Goal: Information Seeking & Learning: Learn about a topic

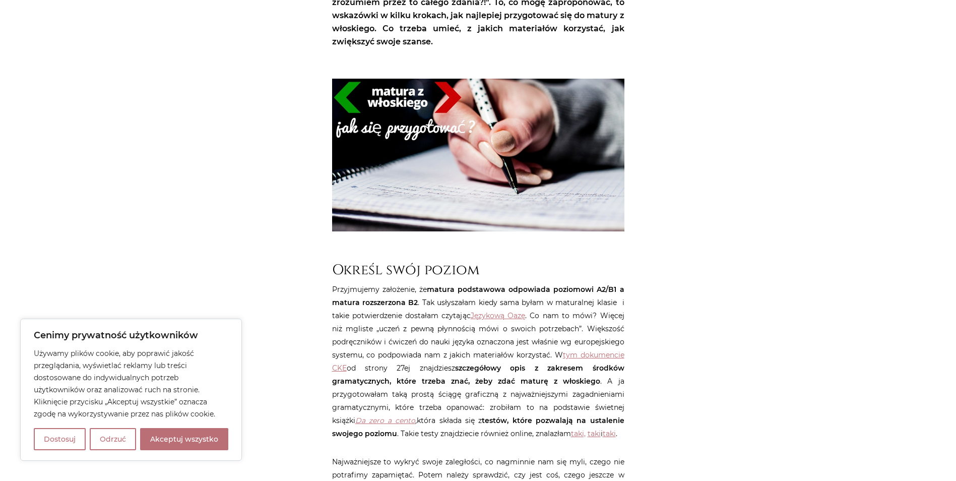
scroll to position [302, 0]
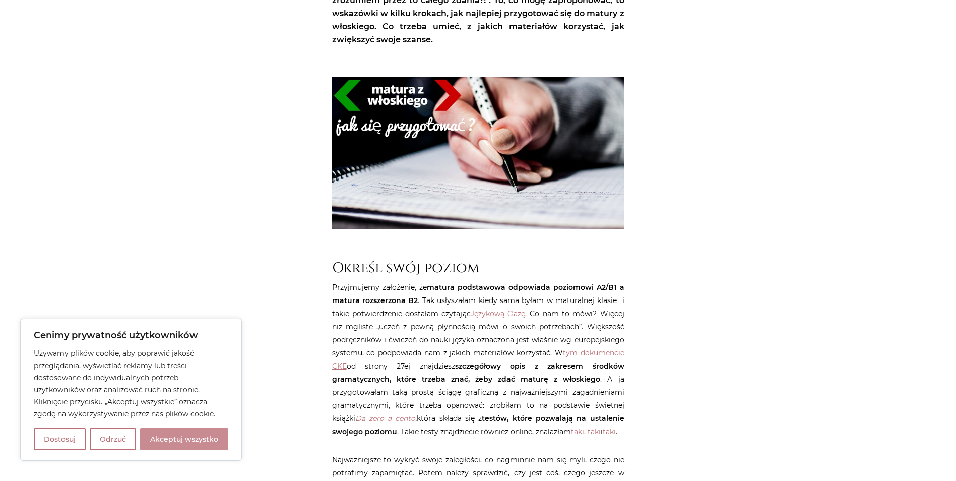
click at [209, 440] on button "Akceptuj wszystko" at bounding box center [184, 439] width 88 height 22
checkbox input "true"
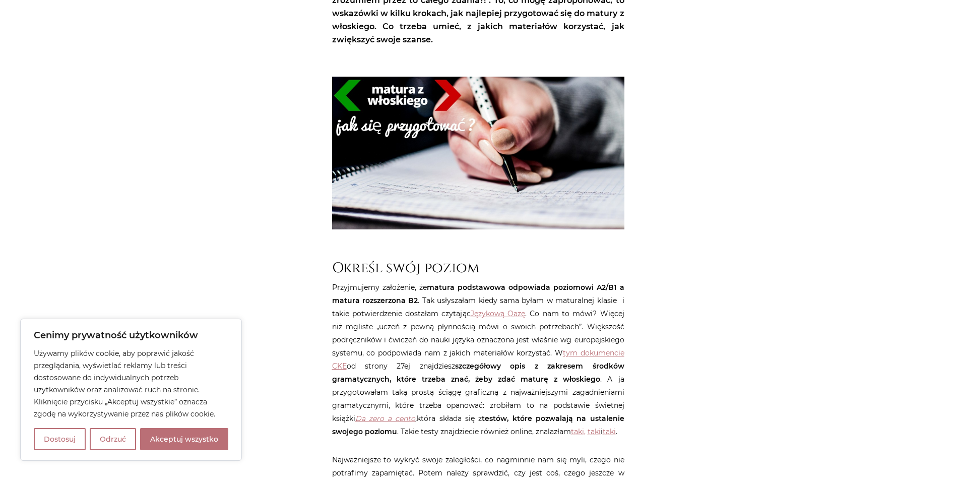
checkbox input "true"
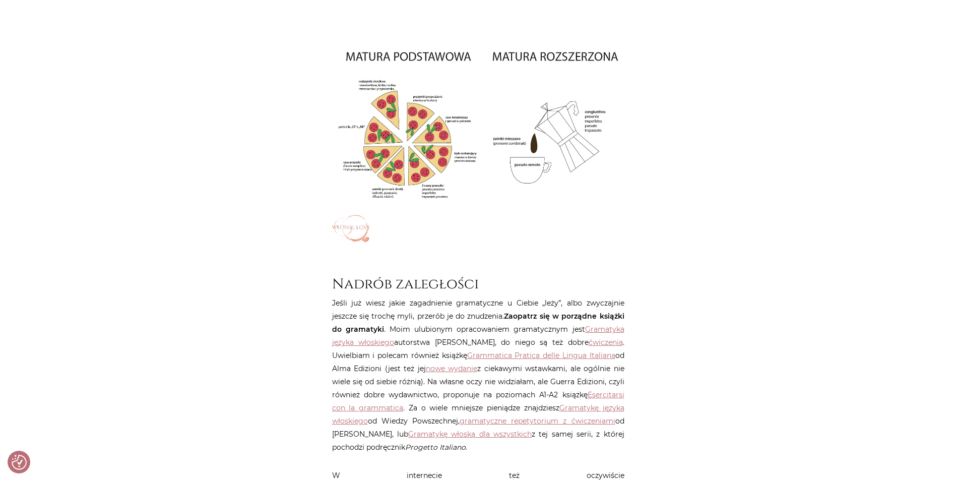
scroll to position [806, 0]
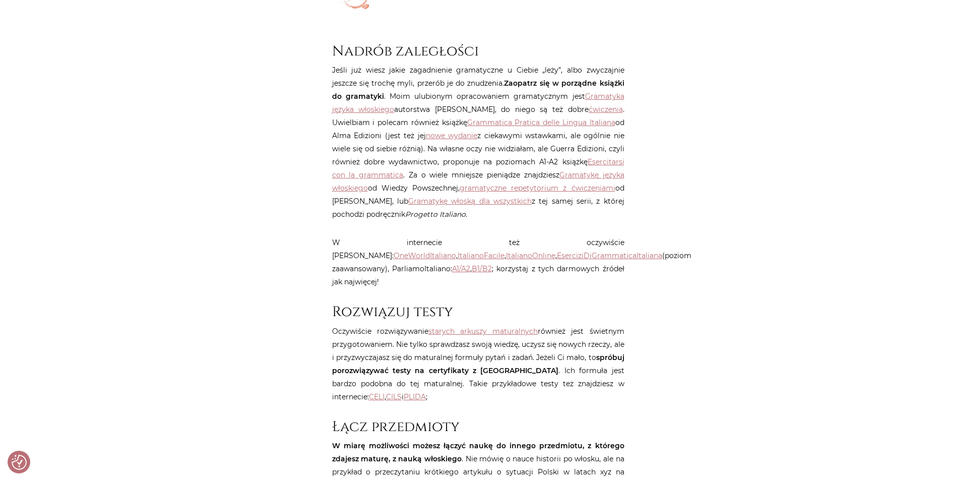
scroll to position [1058, 0]
